Goal: Navigation & Orientation: Find specific page/section

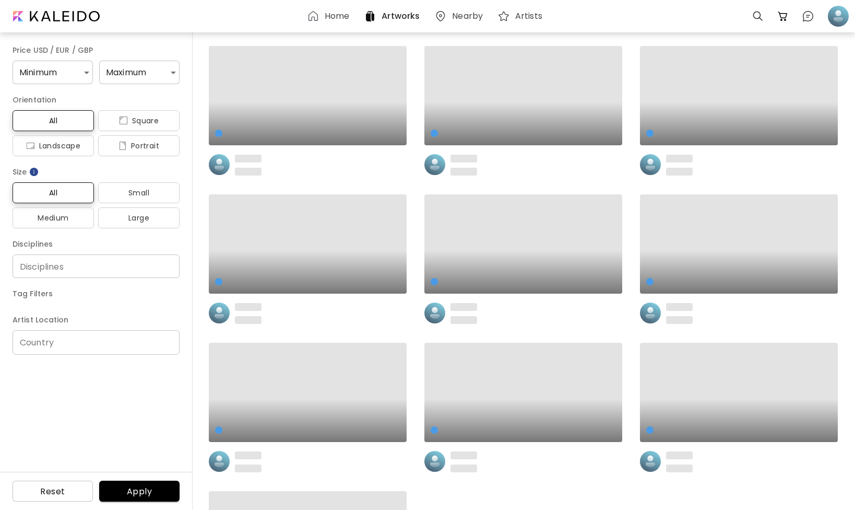
click at [335, 16] on h6 "Home" at bounding box center [337, 16] width 25 height 8
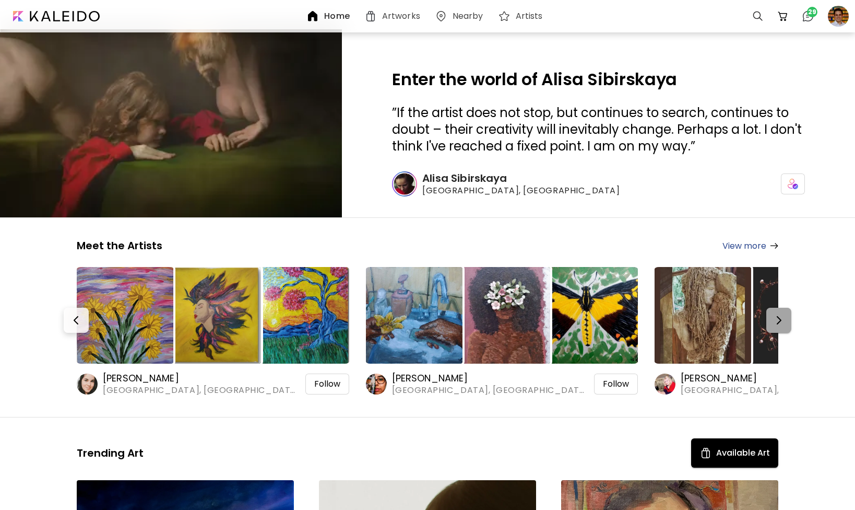
click at [788, 331] on button "button" at bounding box center [778, 320] width 25 height 25
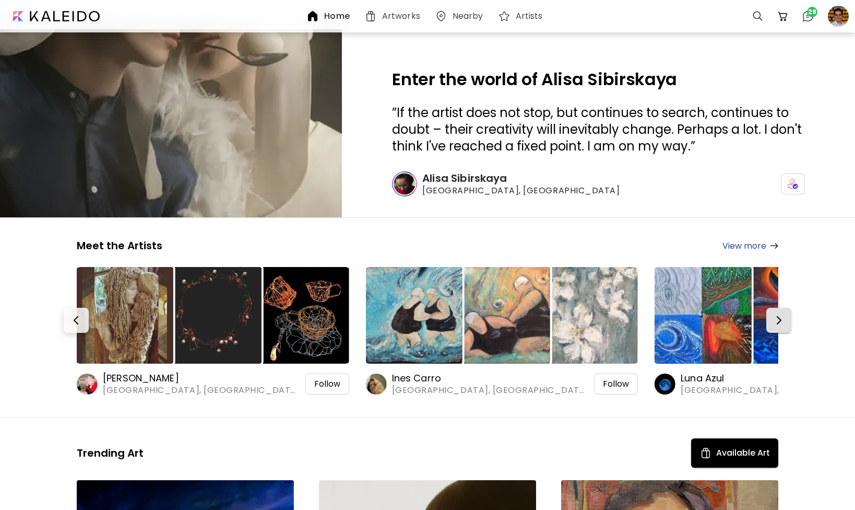
click at [788, 331] on button "button" at bounding box center [778, 320] width 25 height 25
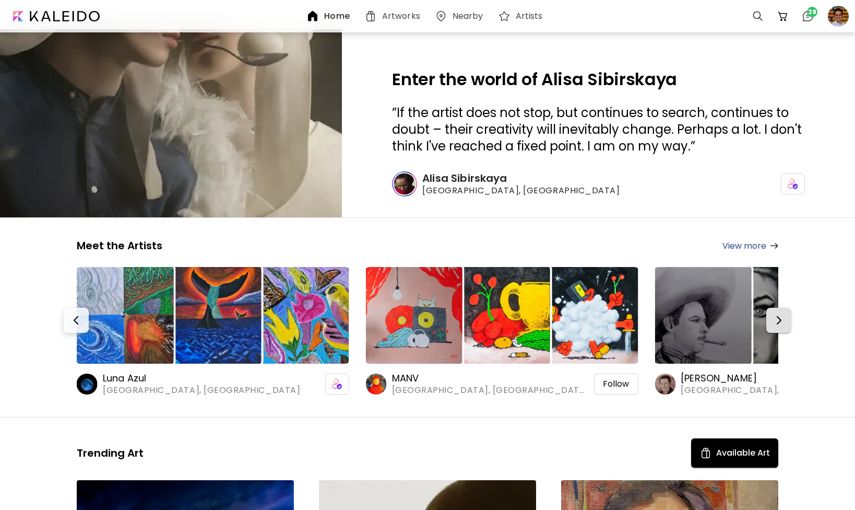
click at [788, 331] on button "button" at bounding box center [778, 320] width 25 height 25
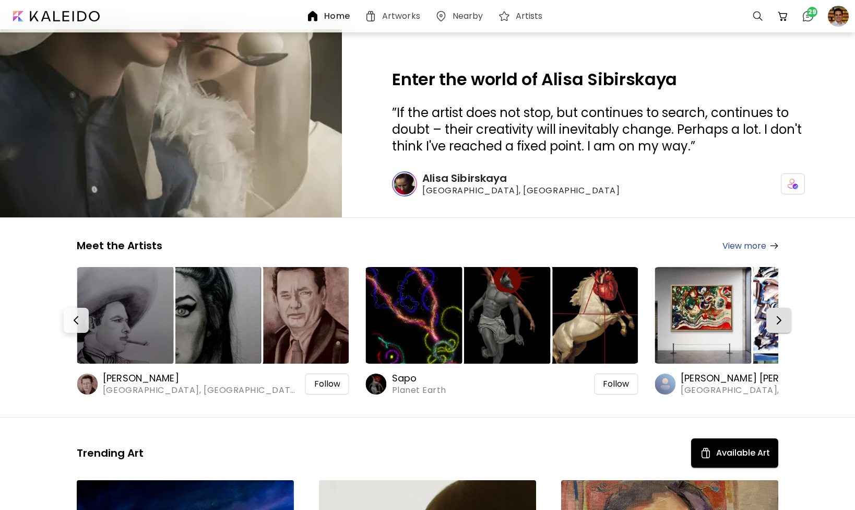
click at [788, 331] on button "button" at bounding box center [778, 320] width 25 height 25
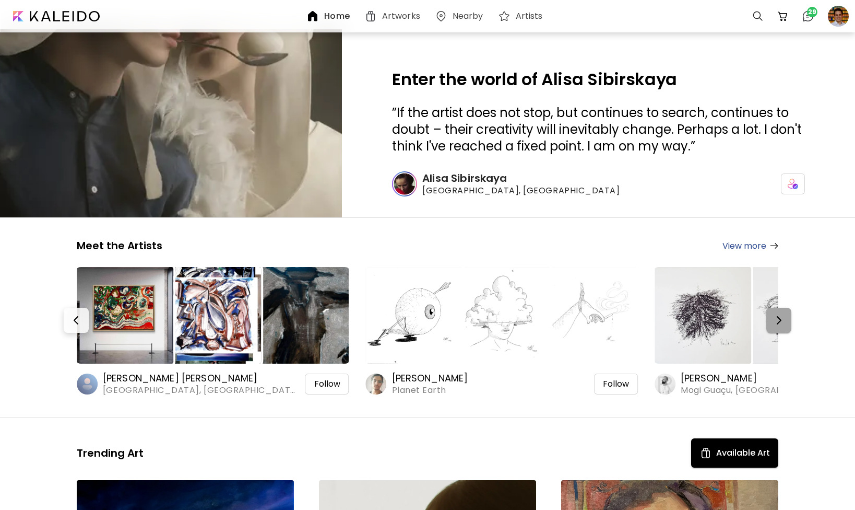
click at [788, 331] on button "button" at bounding box center [778, 320] width 25 height 25
